Goal: Navigation & Orientation: Find specific page/section

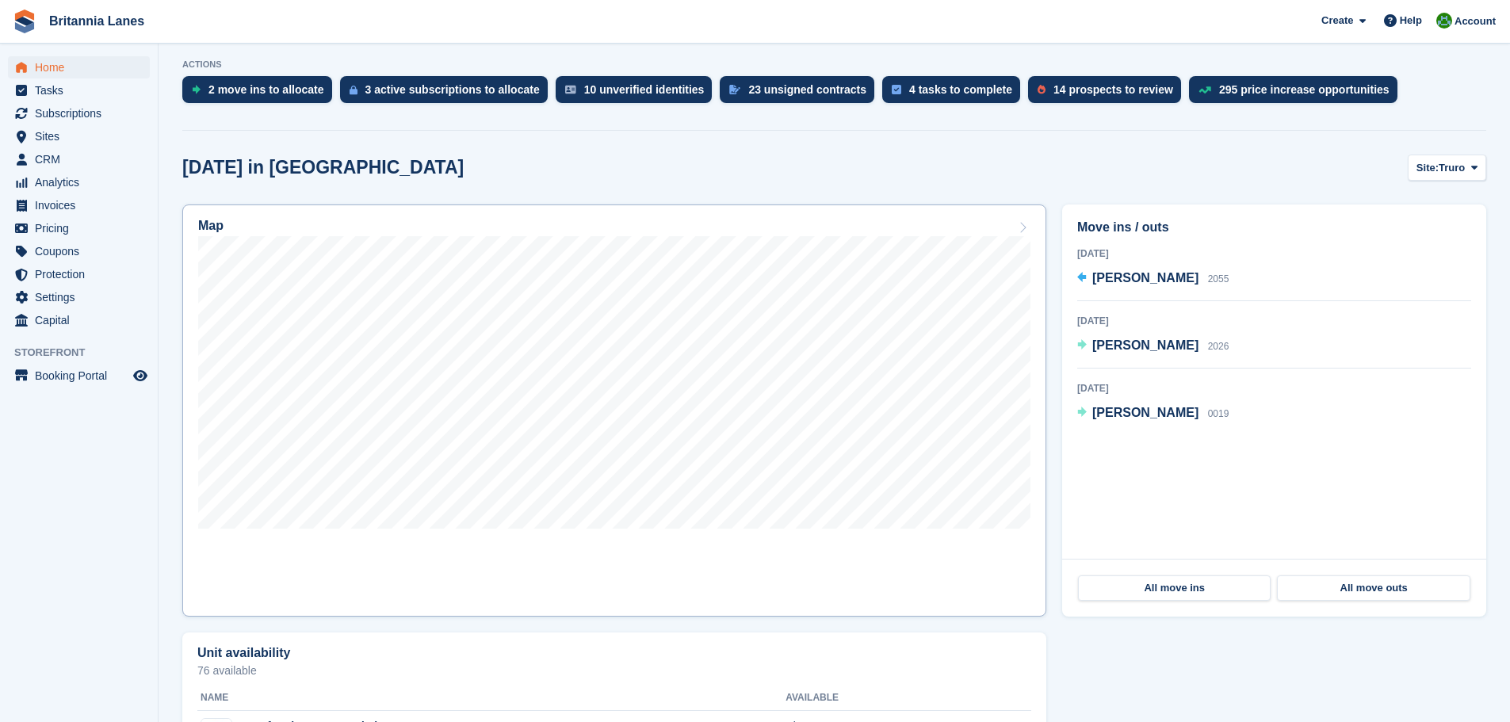
scroll to position [317, 0]
click at [69, 137] on span "Sites" at bounding box center [82, 136] width 95 height 22
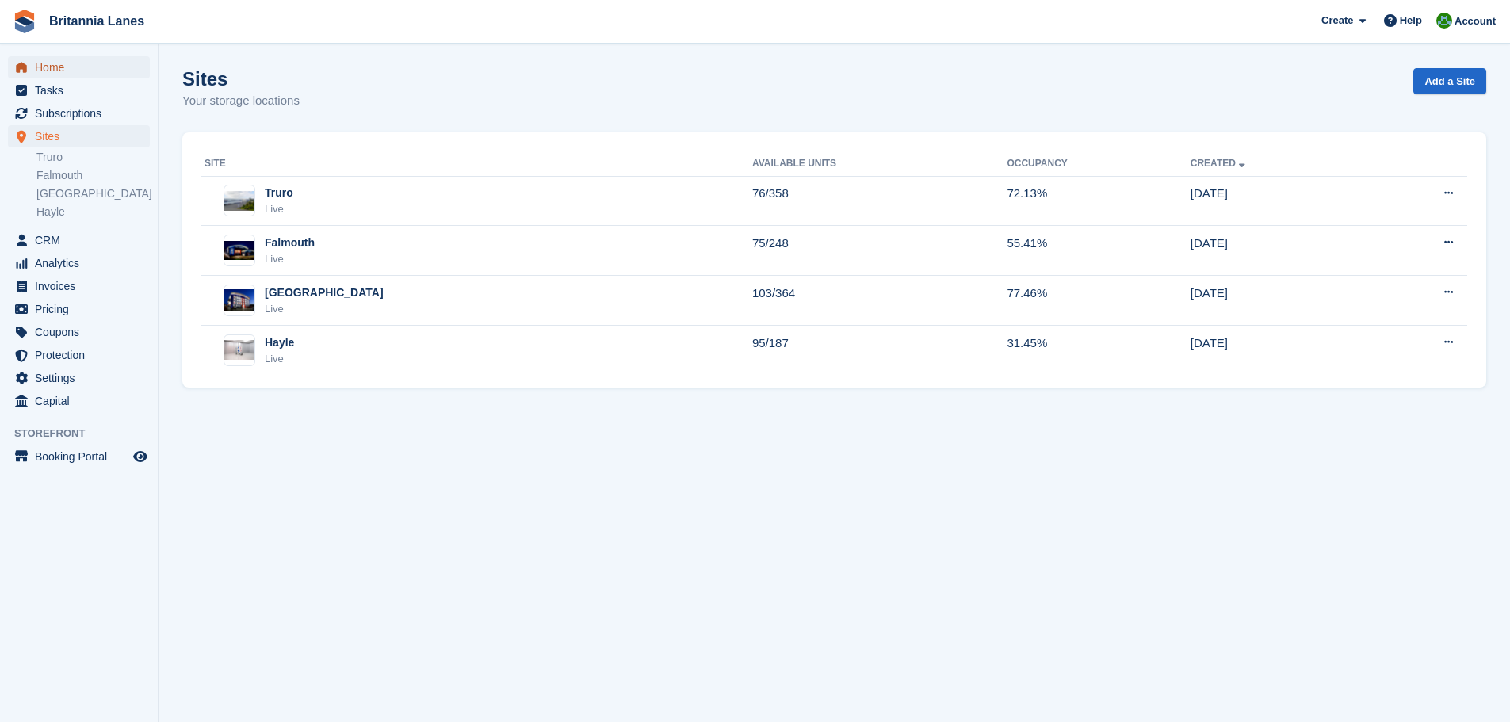
click at [61, 67] on span "Home" at bounding box center [82, 67] width 95 height 22
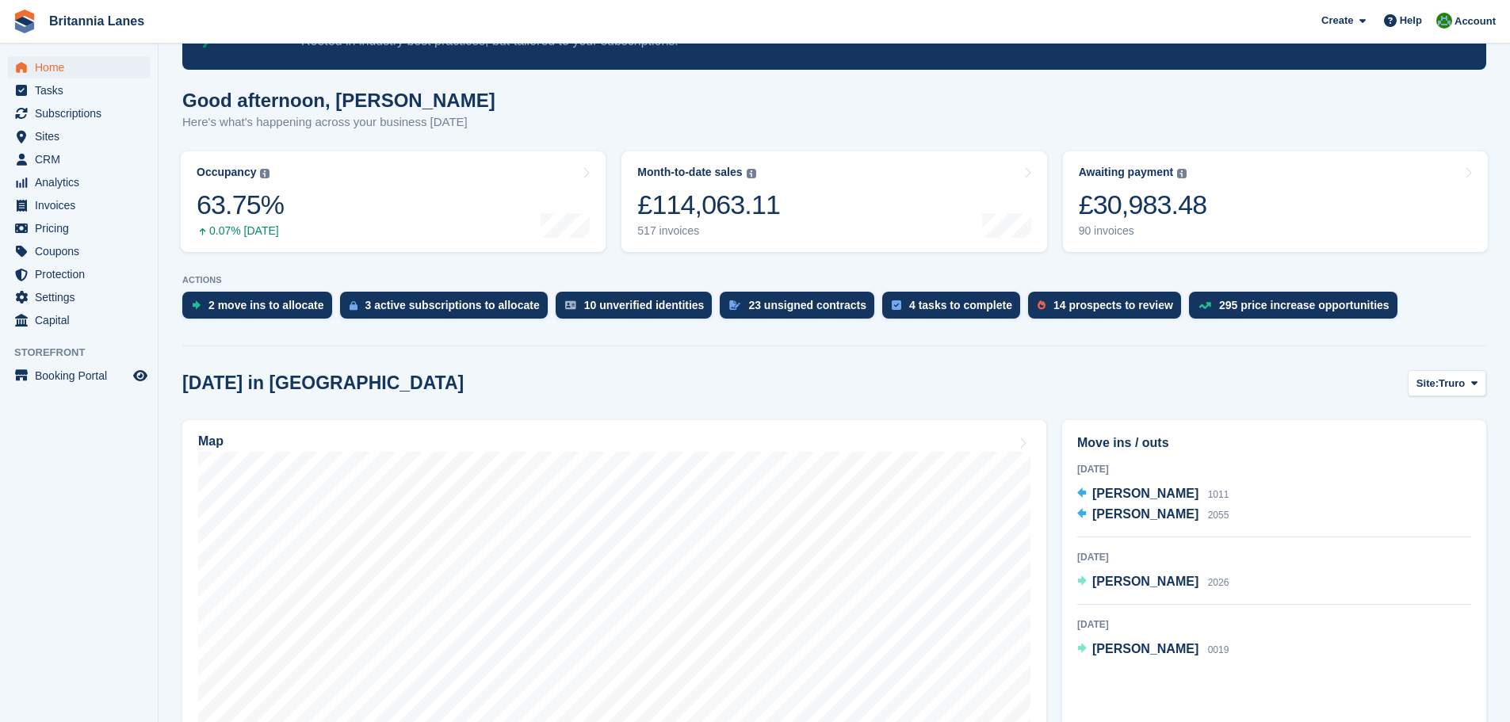
scroll to position [79, 0]
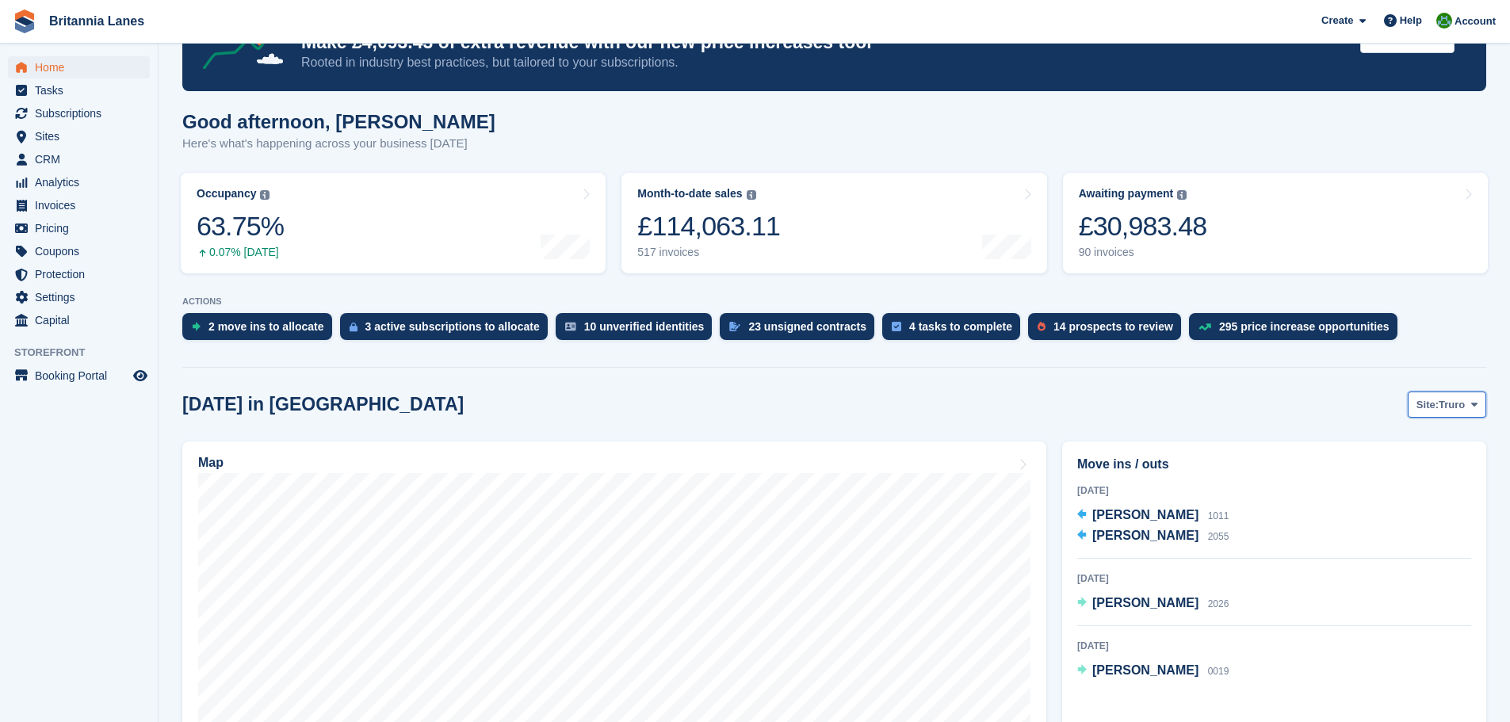
click at [1456, 399] on span "Truro" at bounding box center [1451, 405] width 26 height 16
click at [1418, 466] on link "Falmouth" at bounding box center [1407, 470] width 143 height 29
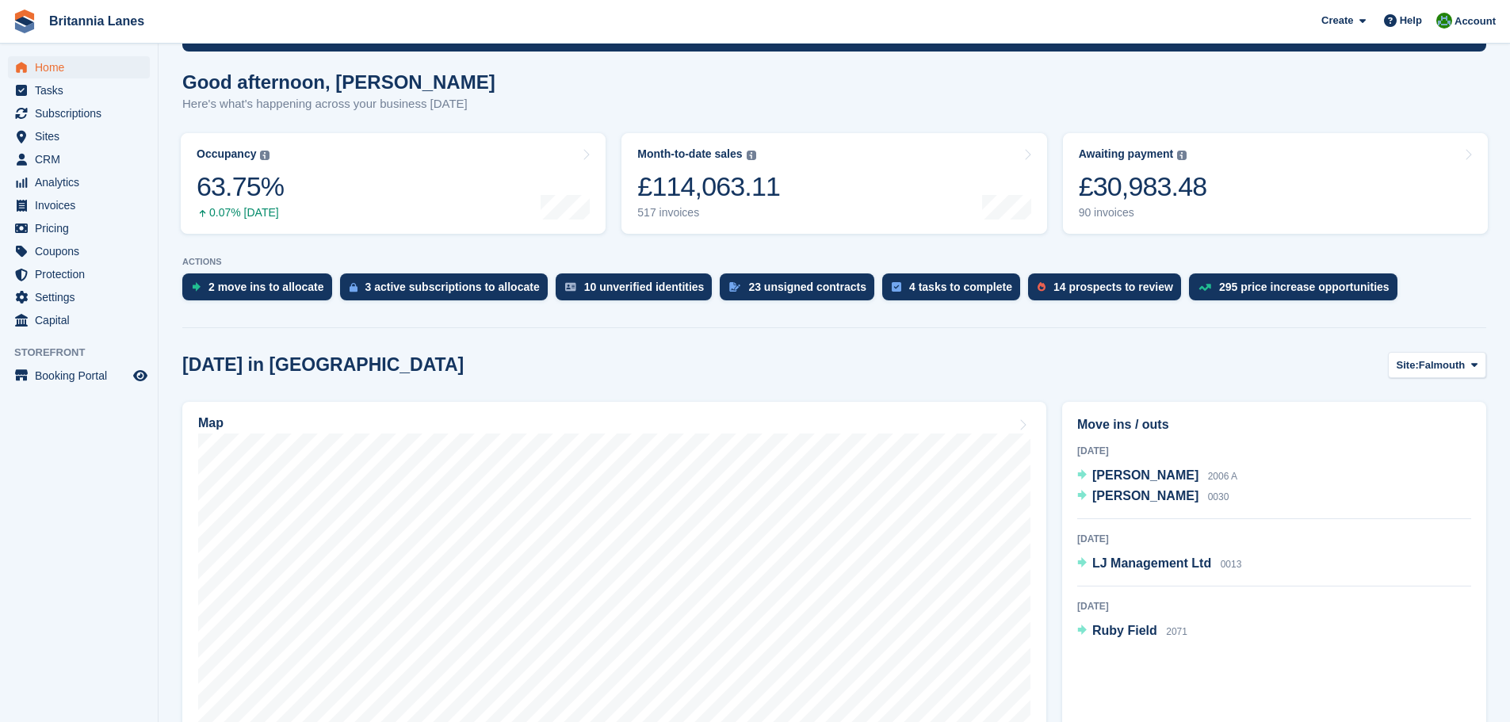
scroll to position [238, 0]
